Goal: Find specific page/section: Find specific page/section

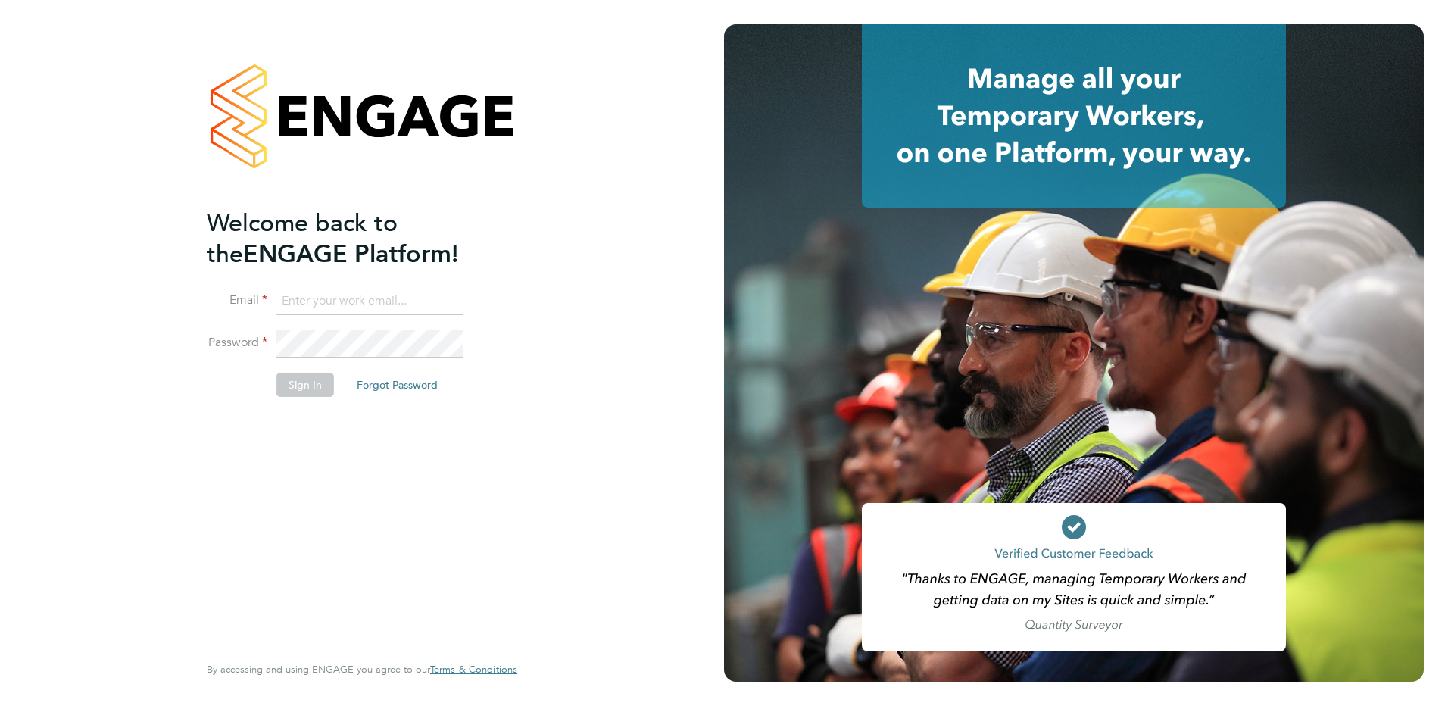
type input "Kerry.Cattle@ncclondon.ac.uk"
click at [308, 387] on button "Sign In" at bounding box center [305, 385] width 58 height 24
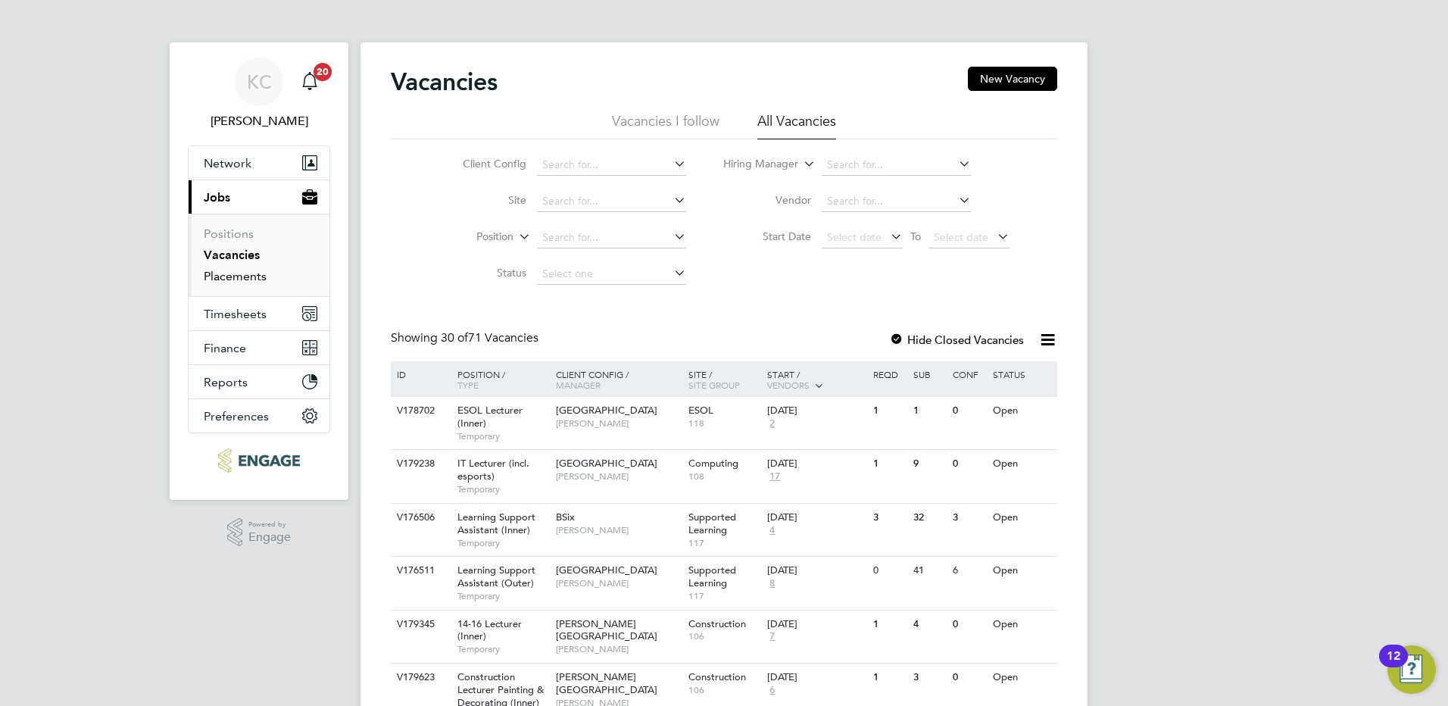
click at [243, 280] on link "Placements" at bounding box center [235, 276] width 63 height 14
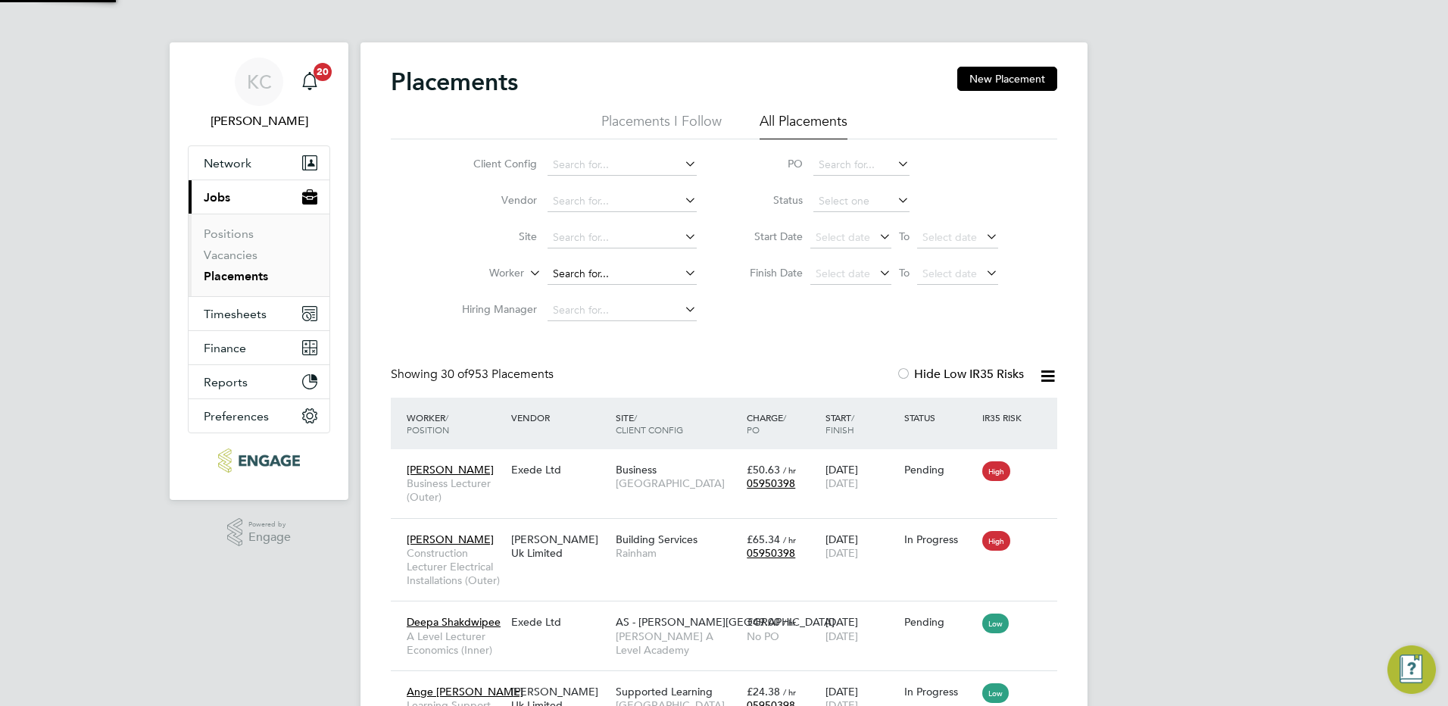
click at [556, 277] on input at bounding box center [622, 274] width 149 height 21
click at [573, 292] on b "Brian" at bounding box center [597, 294] width 88 height 13
type input "[PERSON_NAME]"
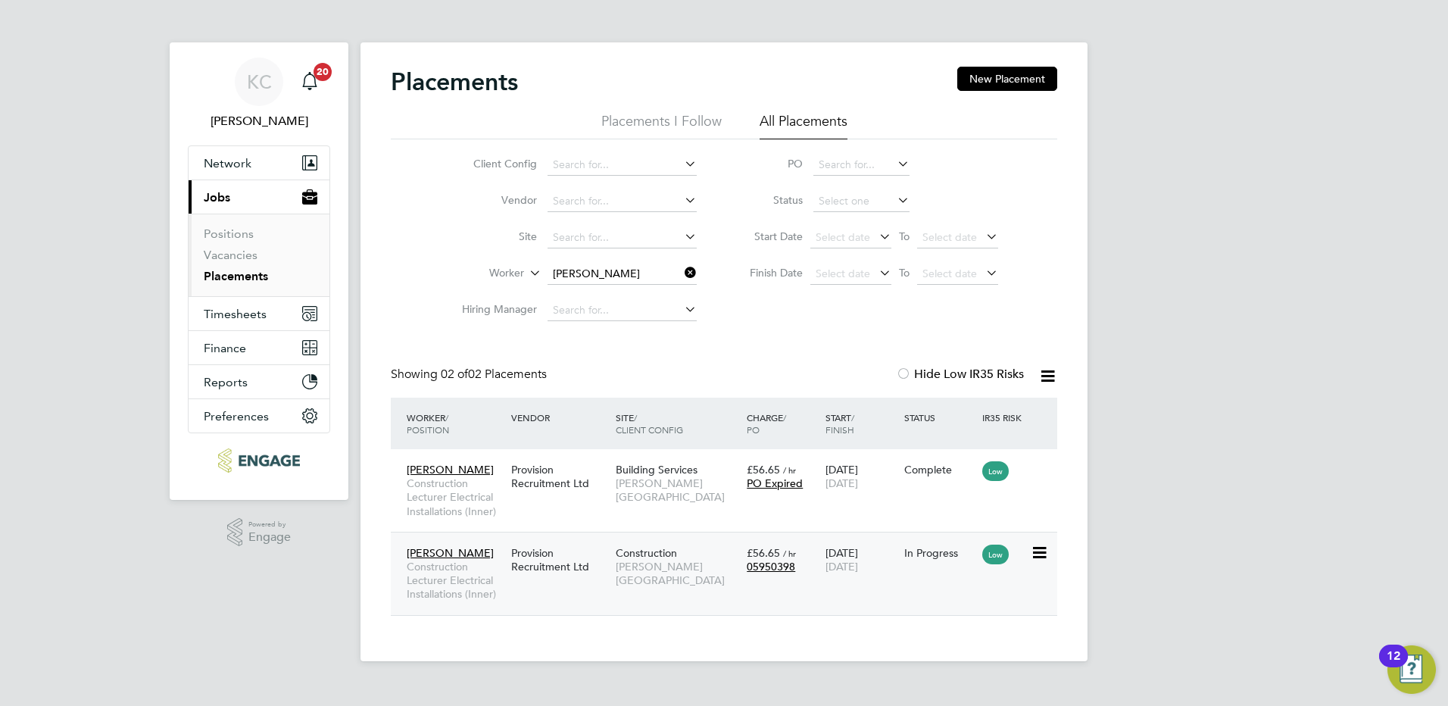
click at [566, 563] on div "Provision Recruitment Ltd" at bounding box center [559, 560] width 105 height 42
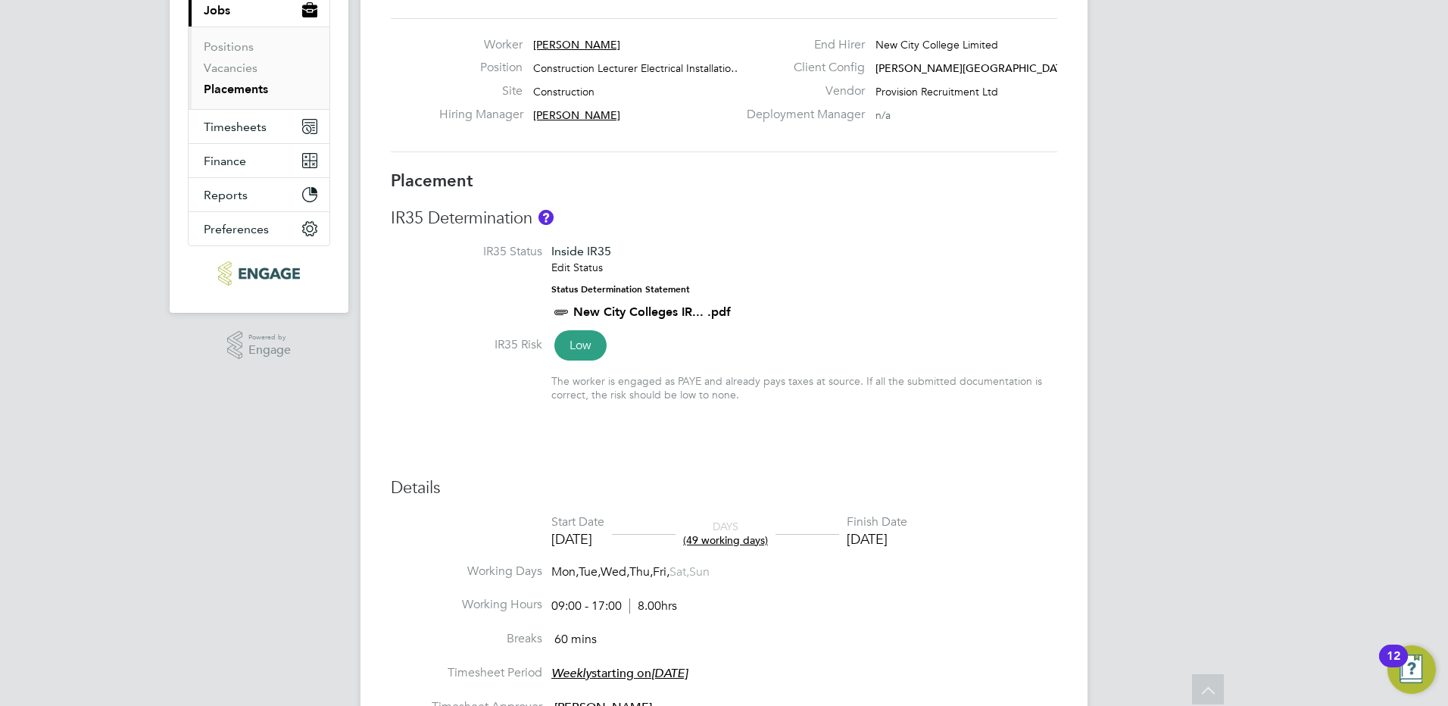
scroll to position [151, 0]
